Goal: Task Accomplishment & Management: Use online tool/utility

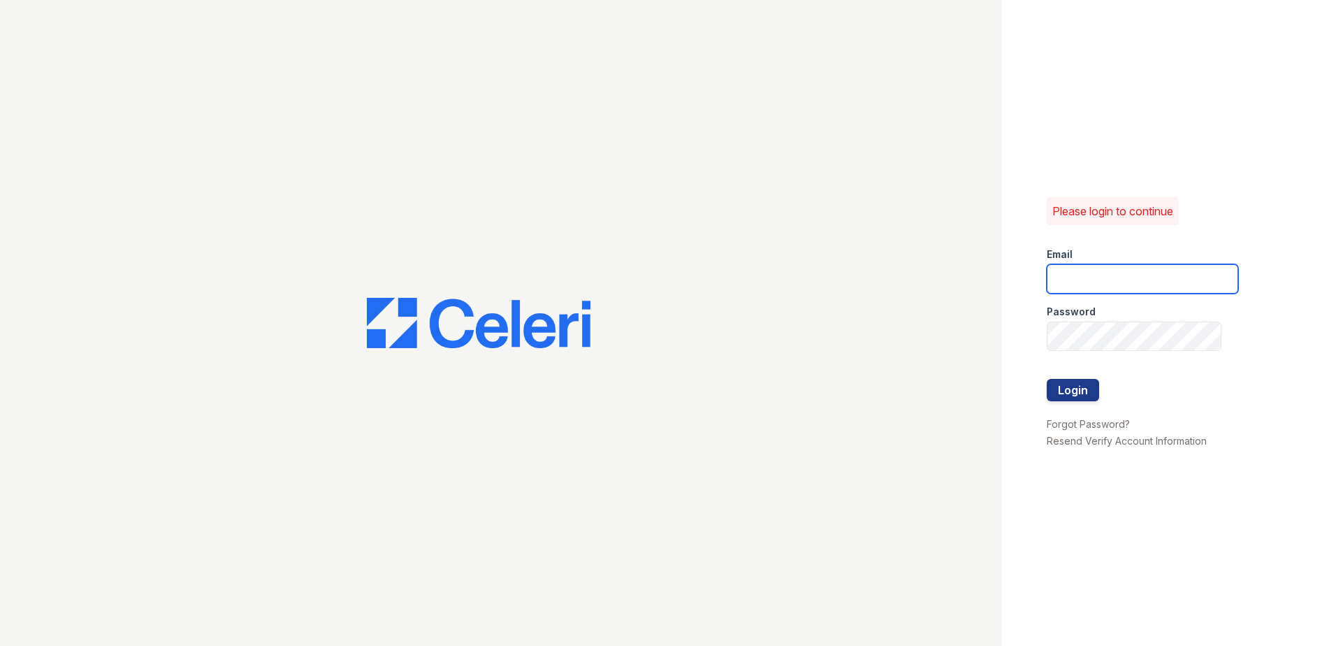
type input "[EMAIL_ADDRESS][DOMAIN_NAME]"
click at [210, 314] on div at bounding box center [501, 323] width 1002 height 646
click at [1094, 400] on button "Login" at bounding box center [1073, 390] width 52 height 22
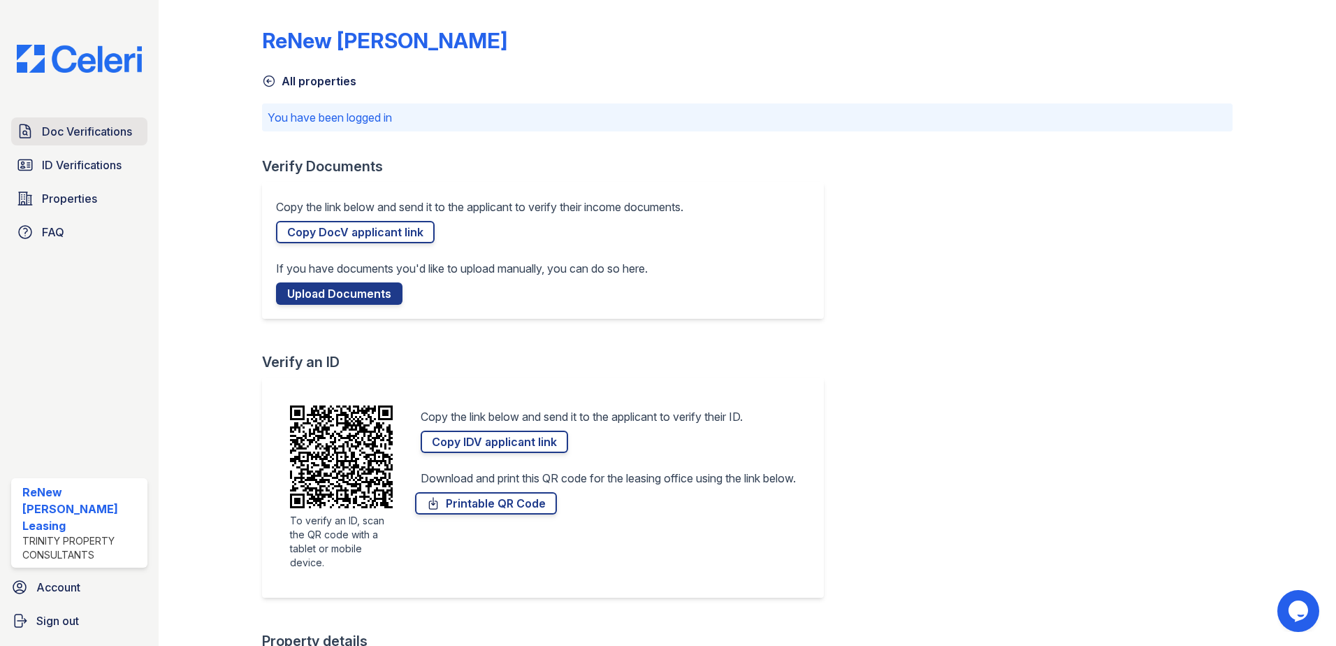
click at [118, 128] on span "Doc Verifications" at bounding box center [87, 131] width 90 height 17
